Goal: Information Seeking & Learning: Learn about a topic

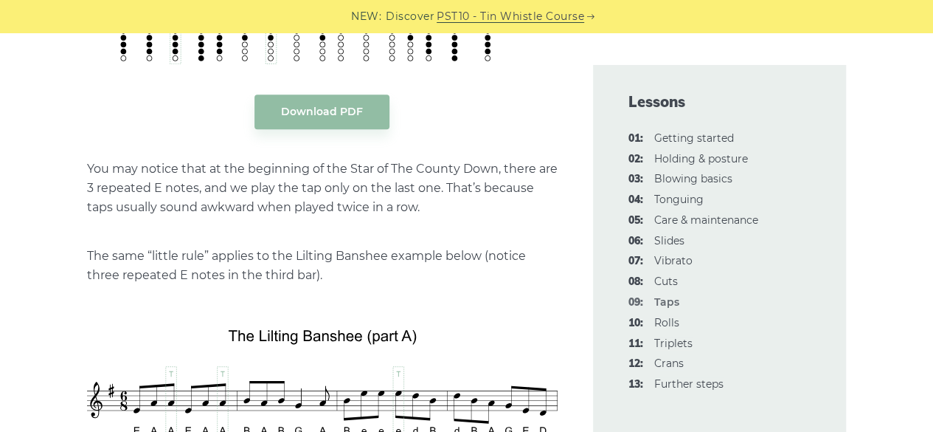
scroll to position [3467, 0]
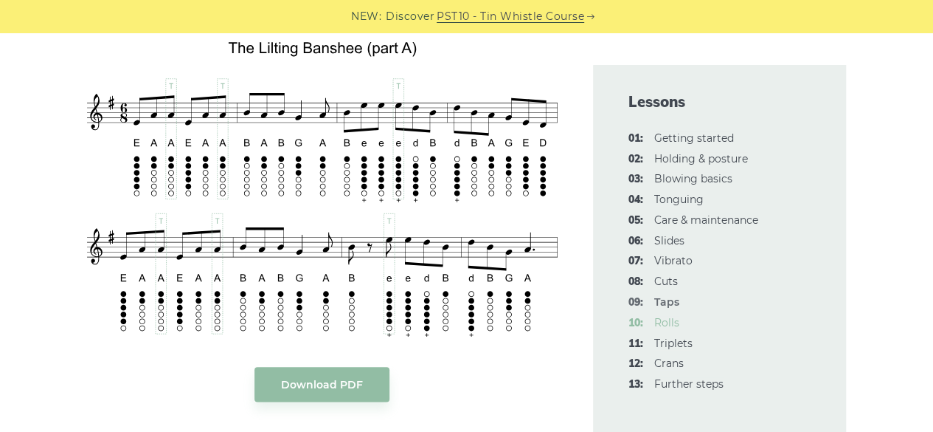
click at [668, 322] on link "10: Rolls" at bounding box center [666, 322] width 25 height 13
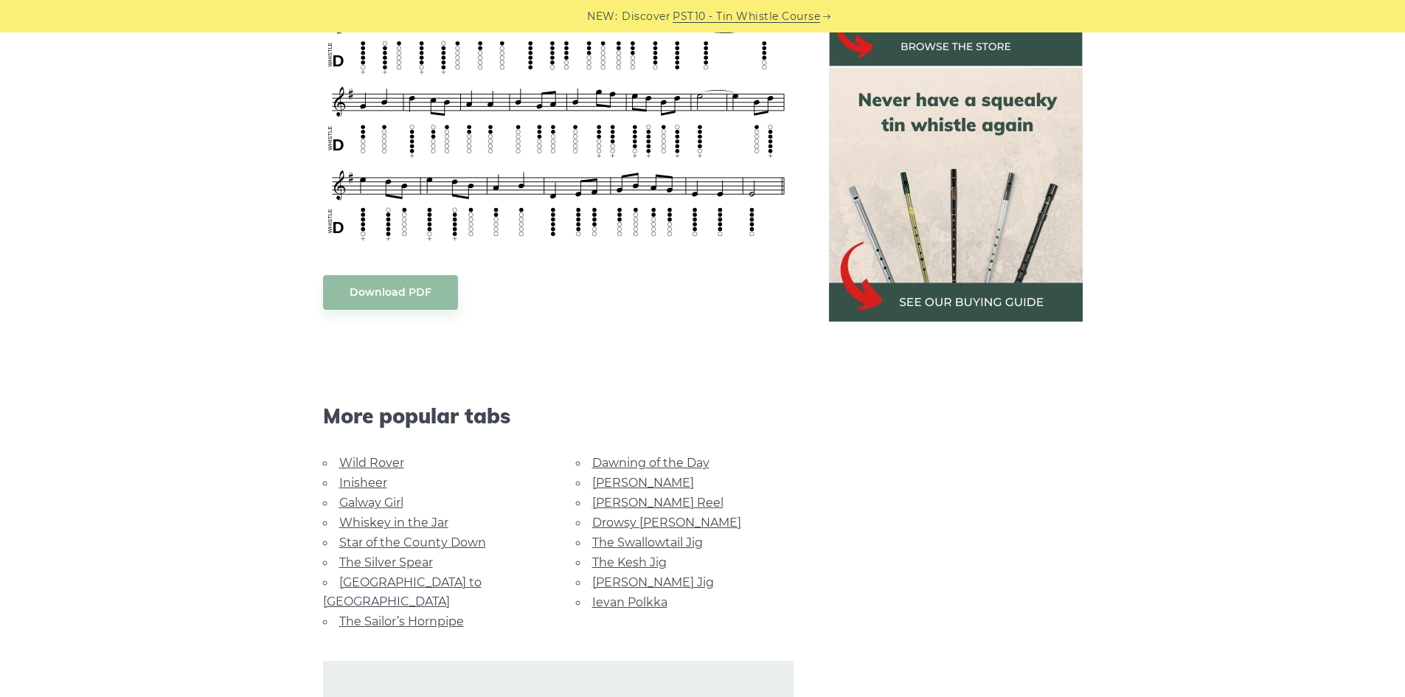
scroll to position [369, 0]
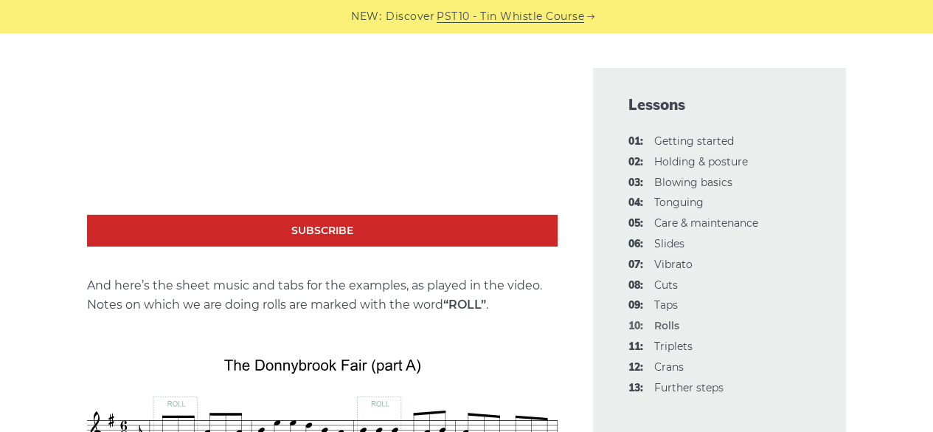
scroll to position [2216, 0]
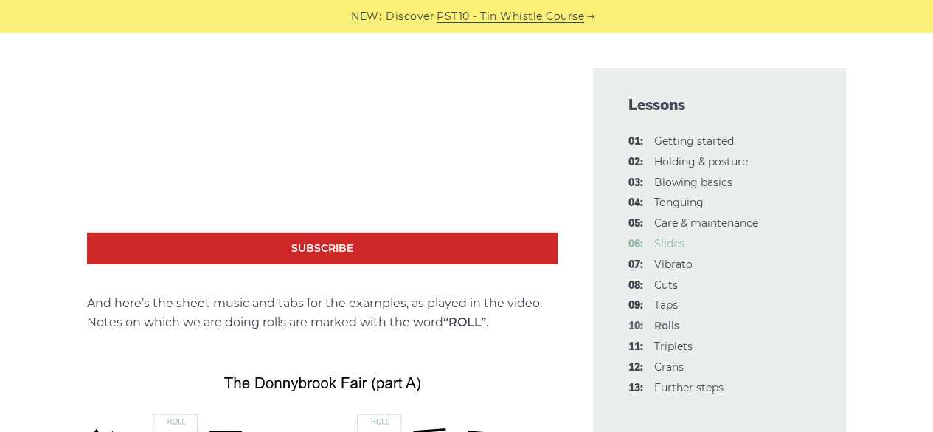
click at [661, 244] on link "06: Slides" at bounding box center [669, 243] width 30 height 13
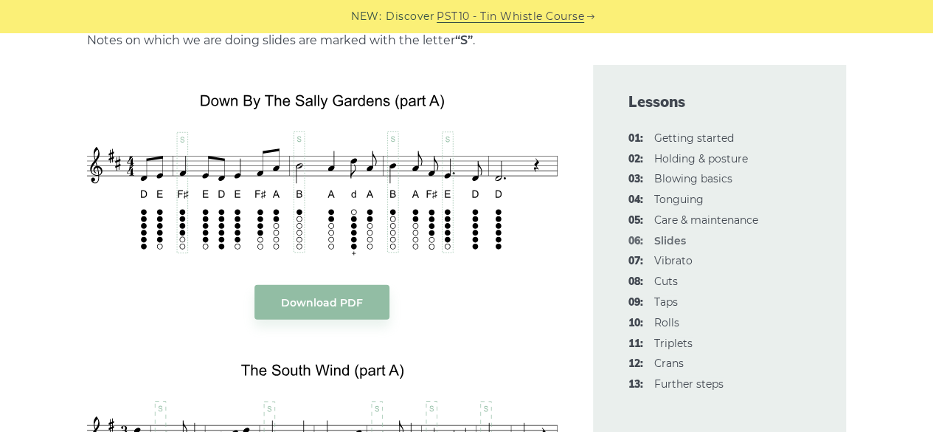
scroll to position [1918, 0]
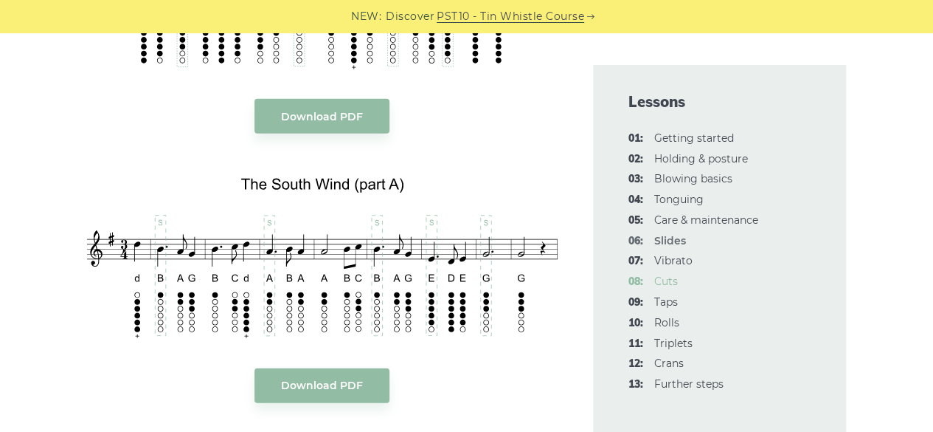
click at [666, 285] on link "08: Cuts" at bounding box center [666, 280] width 24 height 13
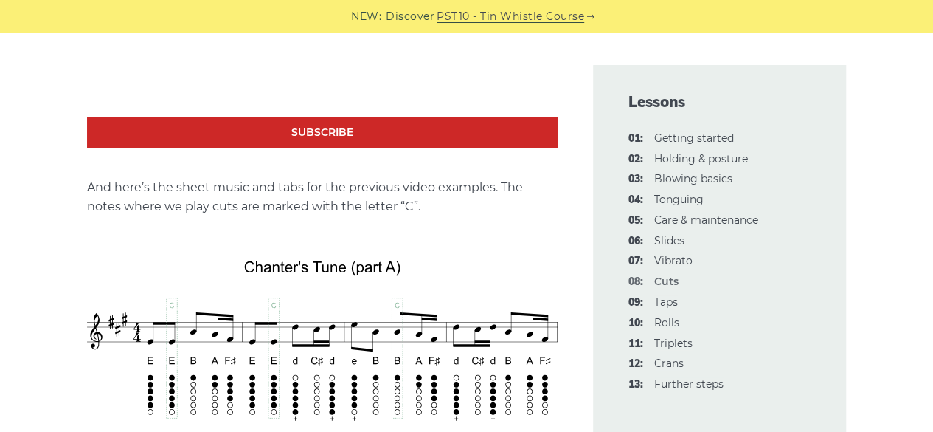
scroll to position [2803, 0]
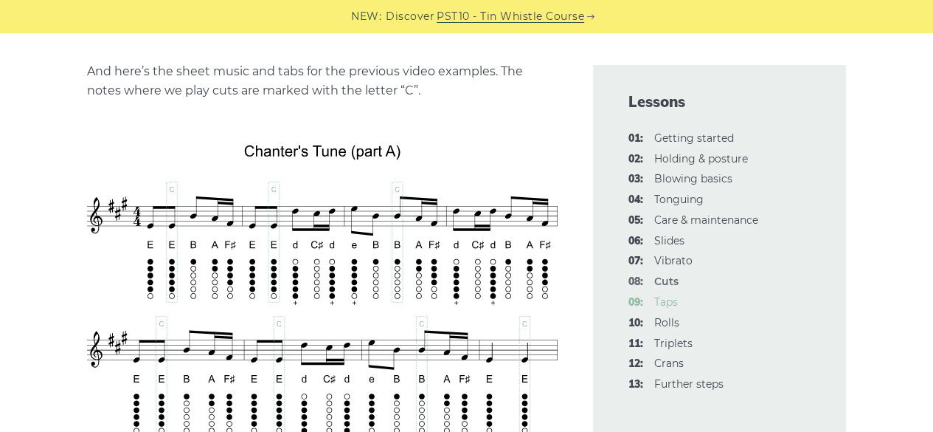
click at [671, 305] on link "09: Taps" at bounding box center [666, 301] width 24 height 13
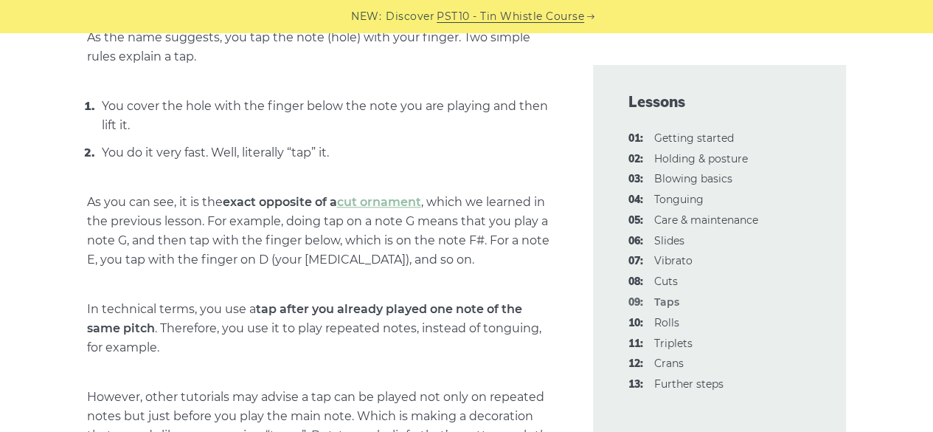
scroll to position [738, 0]
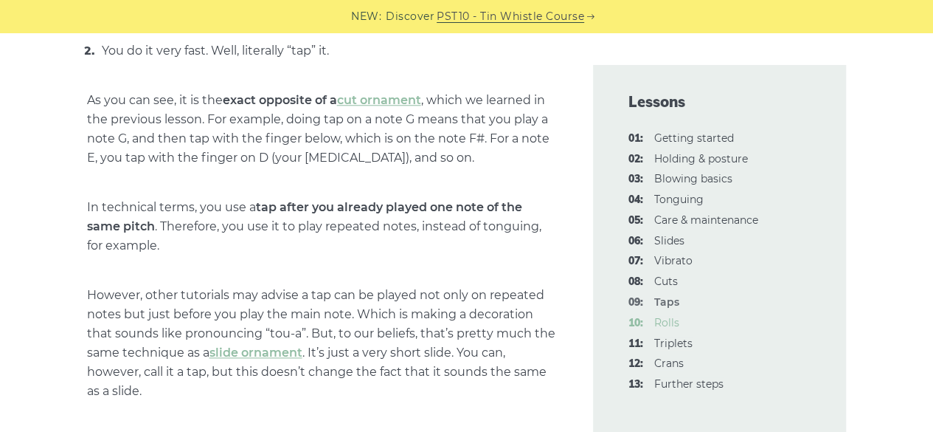
click at [668, 324] on link "10: Rolls" at bounding box center [666, 322] width 25 height 13
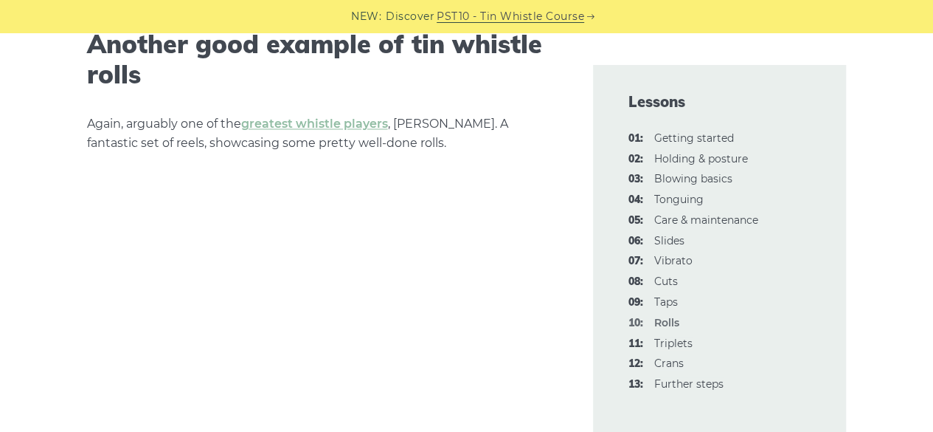
scroll to position [4057, 0]
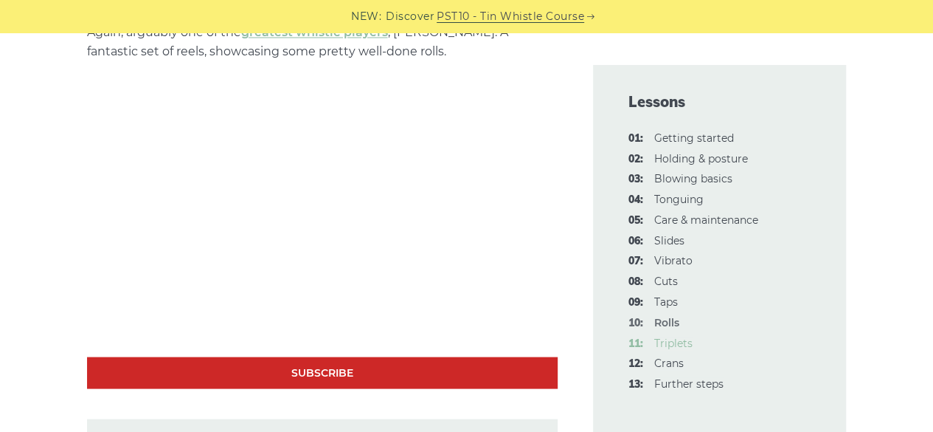
click at [677, 347] on link "11: Triplets" at bounding box center [673, 342] width 38 height 13
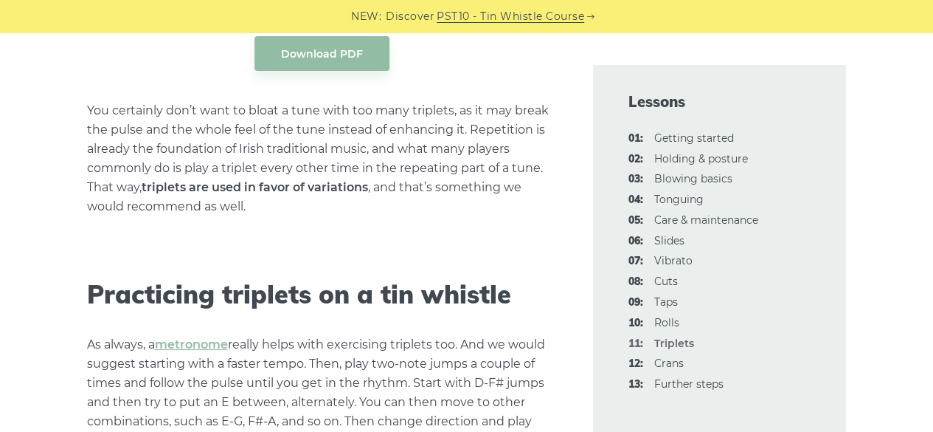
scroll to position [2508, 0]
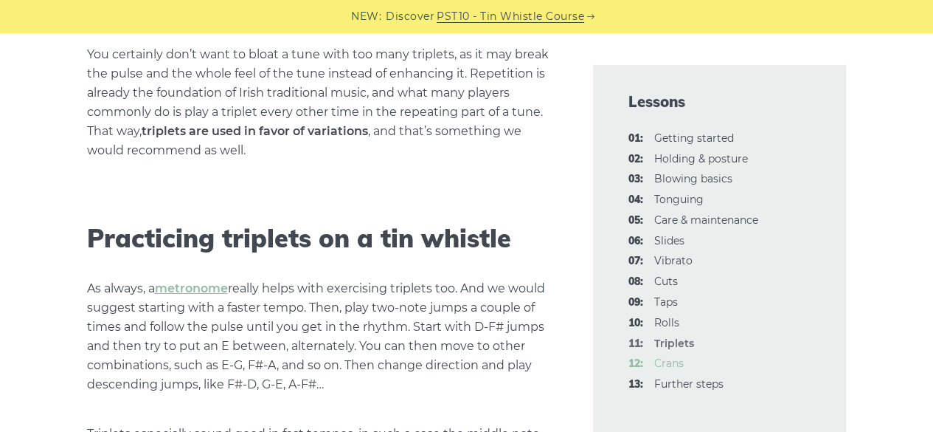
click at [666, 359] on link "12: Crans" at bounding box center [669, 362] width 30 height 13
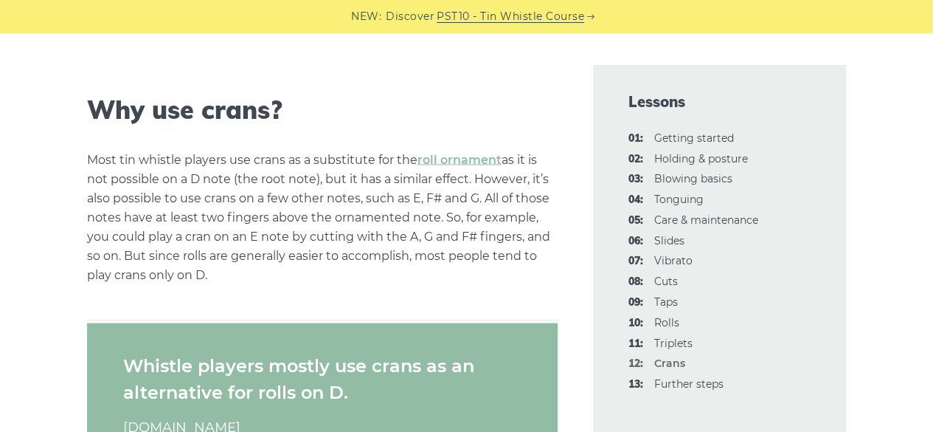
scroll to position [1328, 0]
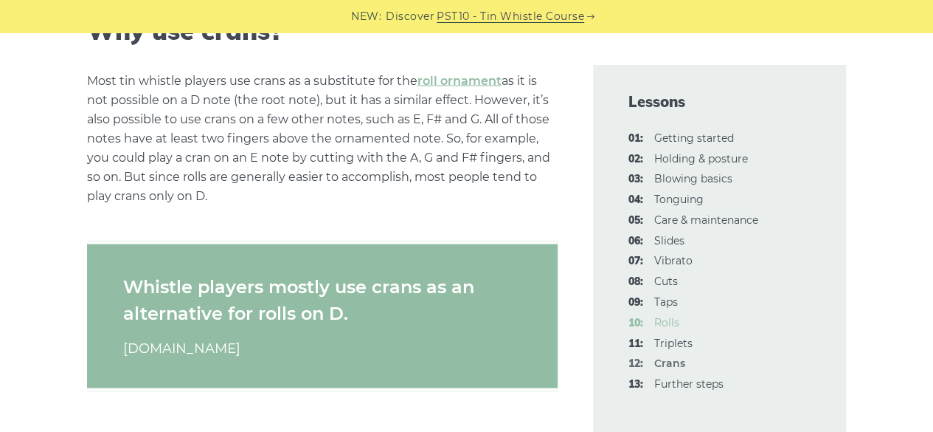
click at [665, 322] on link "10: Rolls" at bounding box center [666, 322] width 25 height 13
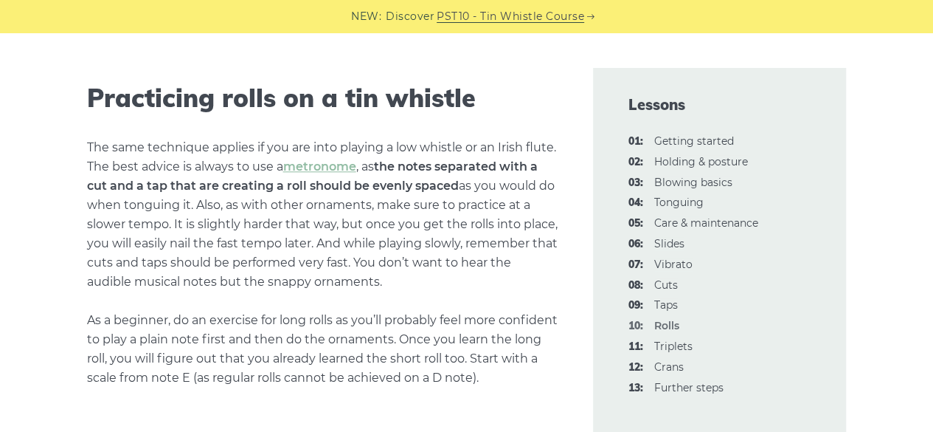
scroll to position [3541, 0]
